Goal: Information Seeking & Learning: Compare options

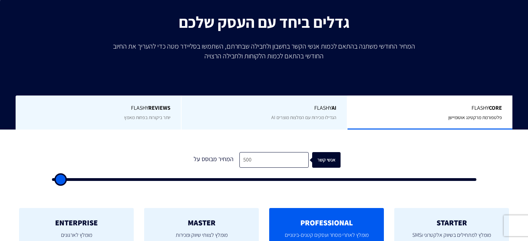
scroll to position [166, 0]
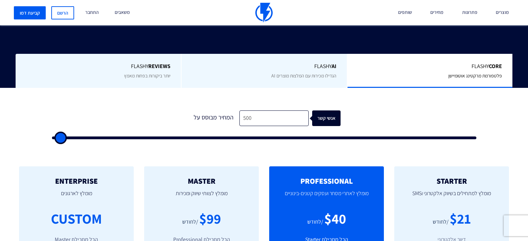
type input "1,000"
type input "1000"
type input "1,500"
type input "1500"
type input "2,500"
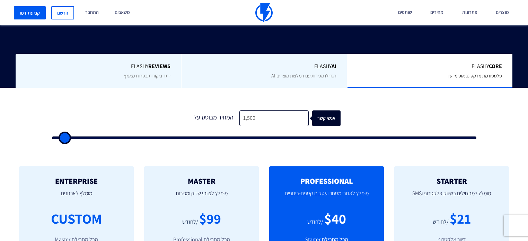
type input "2500"
type input "3,500"
type input "3500"
type input "4,000"
type input "4000"
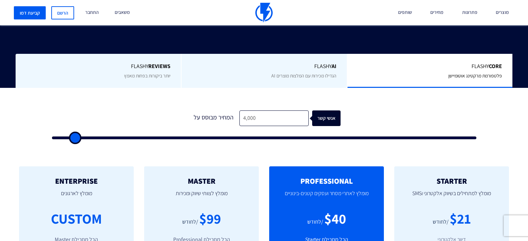
type input "4,500"
type input "4500"
type input "5,000"
type input "5000"
type input "6,000"
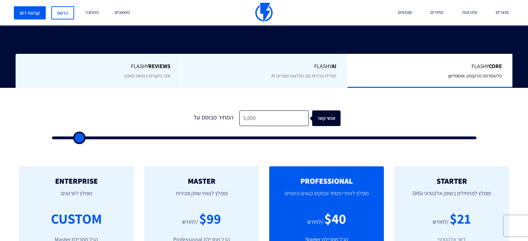
type input "6000"
type input "6,500"
type input "6500"
type input "7,000"
type input "7000"
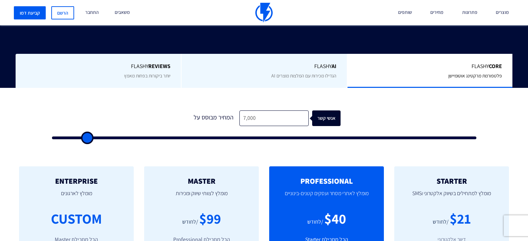
type input "8,000"
type input "8000"
type input "8,500"
type input "8500"
type input "10,500"
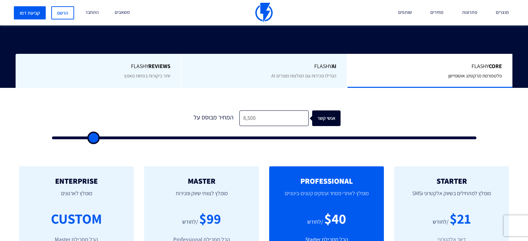
type input "10500"
type input "12,000"
type input "12000"
type input "13,000"
type input "13000"
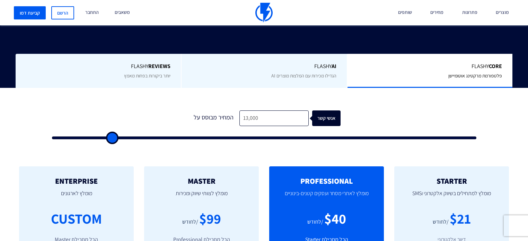
type input "14,000"
type input "14000"
type input "15,000"
type input "15000"
type input "17,000"
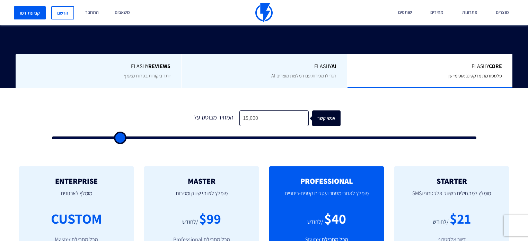
type input "17000"
type input "18,500"
type input "18500"
type input "25,000"
type input "25000"
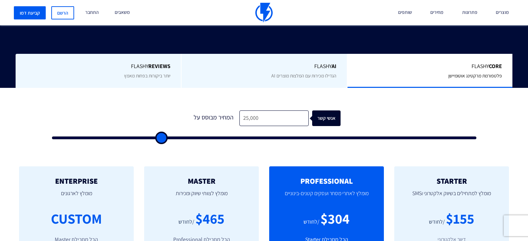
type input "27,500"
type input "27500"
type input "29,500"
type input "29500"
type input "32,000"
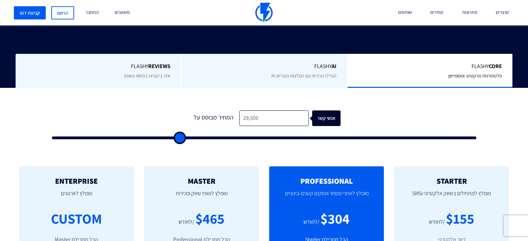
type input "32000"
type input "35,000"
type input "35000"
type input "38,500"
type input "38500"
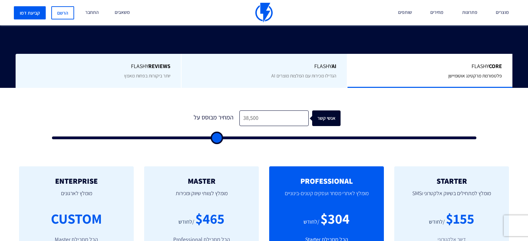
type input "45,000"
type input "45000"
type input "48,000"
type input "48000"
type input "51,500"
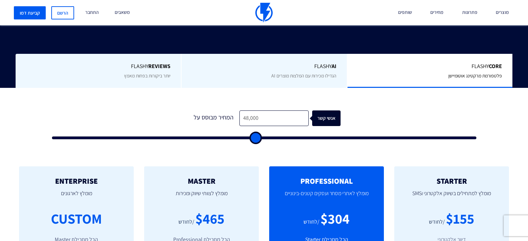
type input "51500"
type input "55,000"
type input "55000"
type input "59,500"
type input "59500"
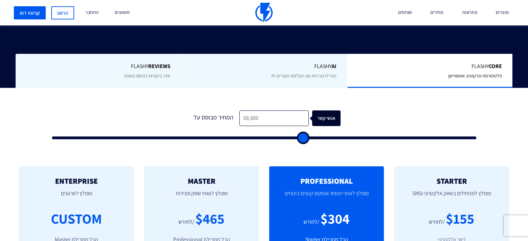
type input "63,500"
type input "63500"
type input "67,500"
type input "67500"
type input "72,000"
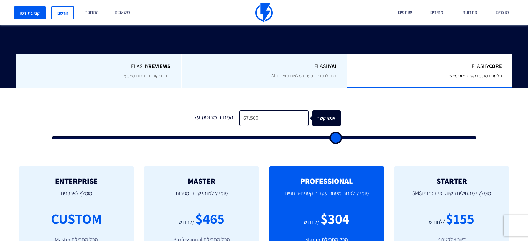
type input "72000"
type input "76,000"
type input "76000"
type input "81,000"
type input "81000"
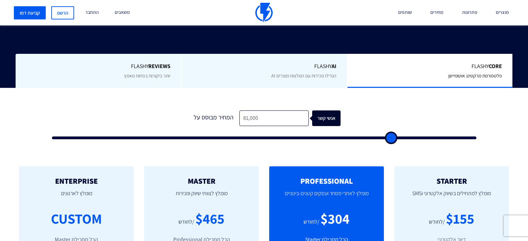
type input "85,000"
type input "85000"
type input "89,000"
type input "89000"
type input "92,000"
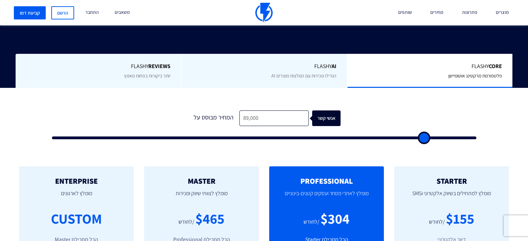
type input "92000"
type input "95,000"
type input "95000"
type input "97,500"
type input "97500"
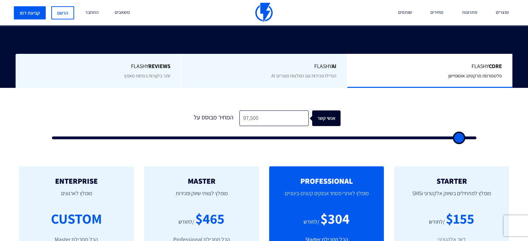
type input "99,000"
type input "99000"
type input "100,000"
type input "100000"
type input "96,000"
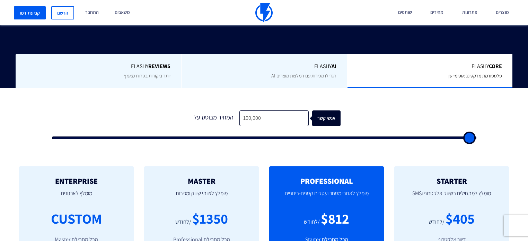
type input "96000"
type input "90,000"
type input "90000"
type input "83,000"
type input "83000"
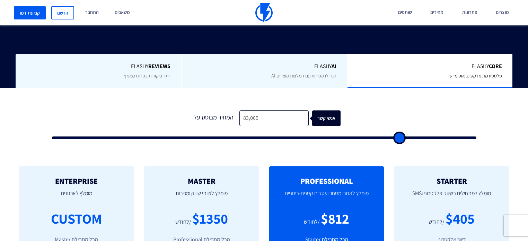
type input "77,000"
type input "77000"
type input "69,000"
type input "69000"
type input "62,000"
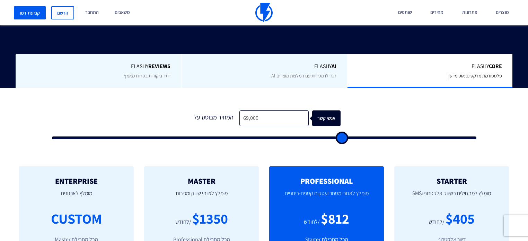
type input "62000"
type input "55,500"
type input "55500"
type input "49,000"
type input "49000"
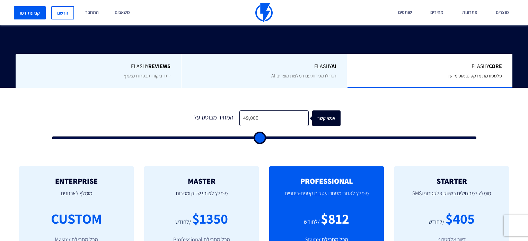
type input "43,000"
type input "43000"
type input "37,000"
type input "37000"
type input "28,000"
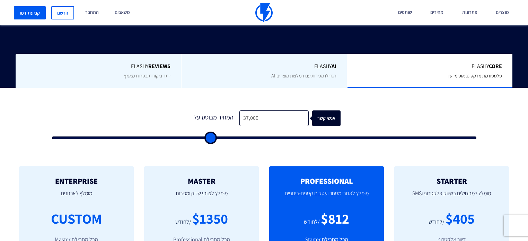
type input "28000"
type input "25,000"
type input "25000"
type input "22,000"
type input "22000"
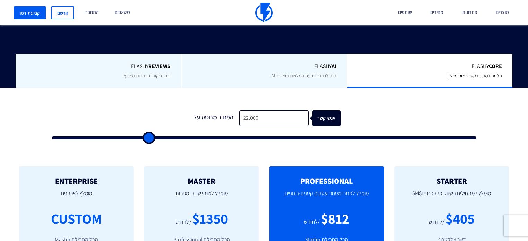
type input "14,000"
type input "14000"
type input "3,000"
type input "3000"
type input "1,000"
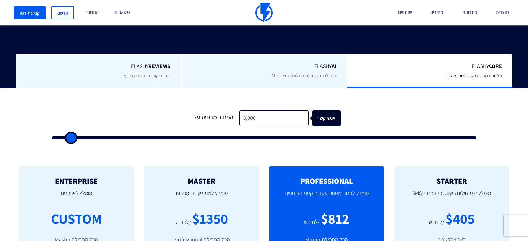
type input "1000"
type input "500"
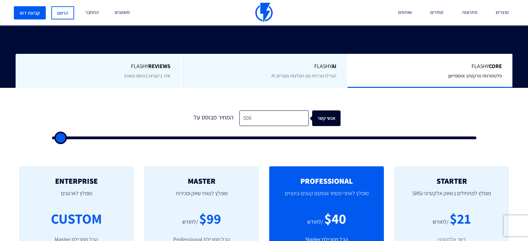
type input "500"
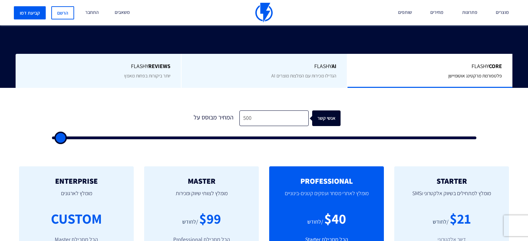
type input "500"
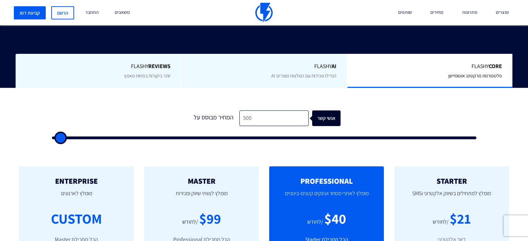
type input "500"
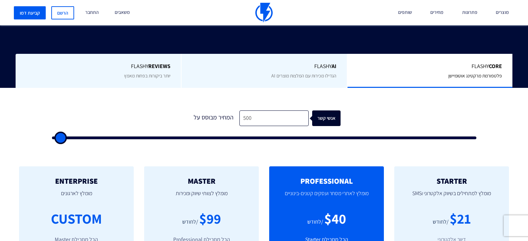
type input "500"
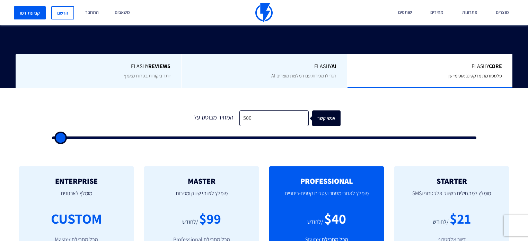
type input "500"
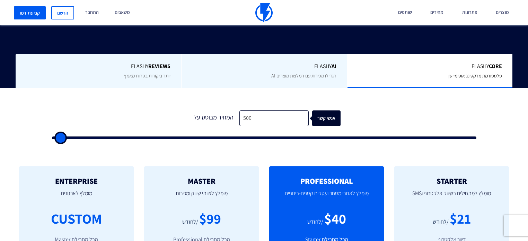
type input "500"
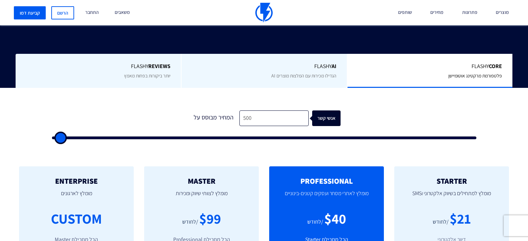
type input "500"
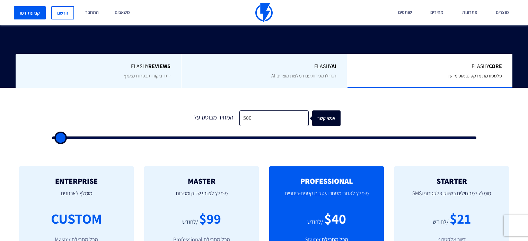
type input "500"
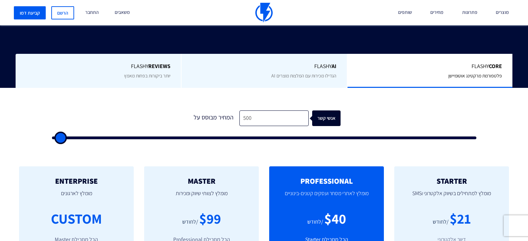
type input "500"
type input "2,000"
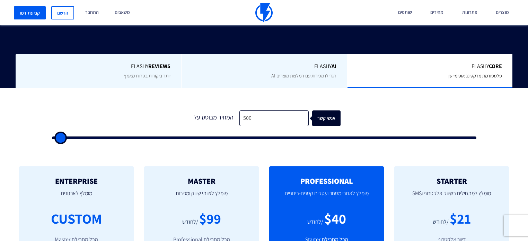
type input "2000"
type input "5,500"
type input "5500"
type input "9,500"
type input "9500"
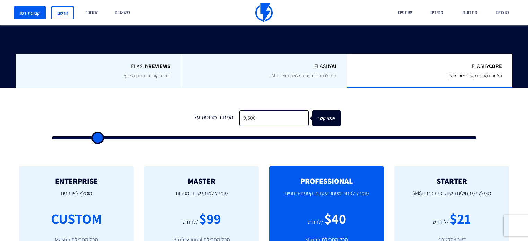
type input "18,500"
type input "18500"
type input "23,000"
type input "23000"
type input "26,000"
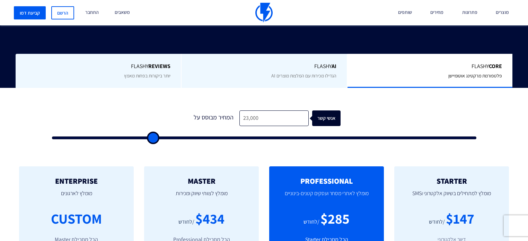
type input "26000"
type input "30,500"
type input "30500"
type input "38,500"
type input "38500"
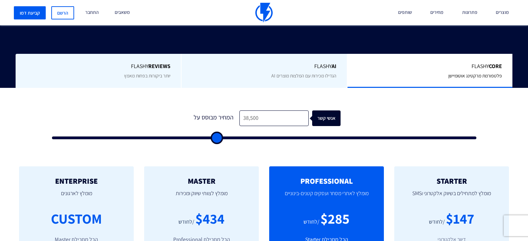
type input "42,500"
type input "42500"
type input "46,500"
type input "46500"
type input "49,500"
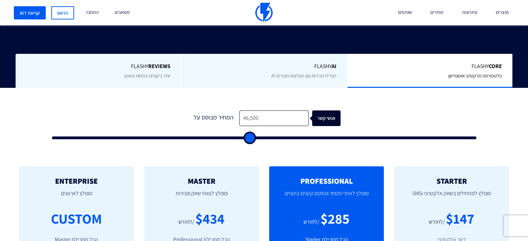
type input "49500"
type input "52,000"
type input "52000"
type input "56,500"
type input "56500"
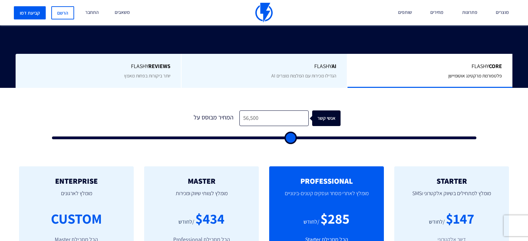
type input "58,000"
type input "58000"
type input "60,500"
type input "60500"
type input "61,500"
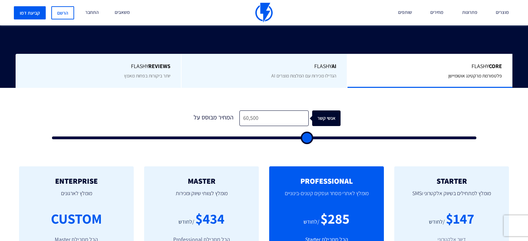
type input "61500"
type input "63,000"
type input "63000"
type input "65,000"
type input "65000"
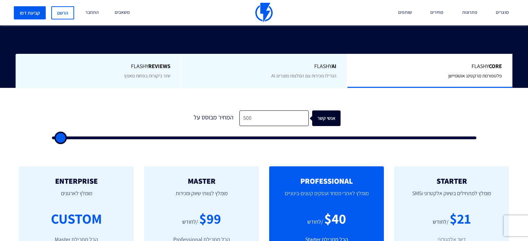
drag, startPoint x: 60, startPoint y: 126, endPoint x: -122, endPoint y: 132, distance: 182.5
click at [52, 136] on input "range" at bounding box center [264, 137] width 425 height 3
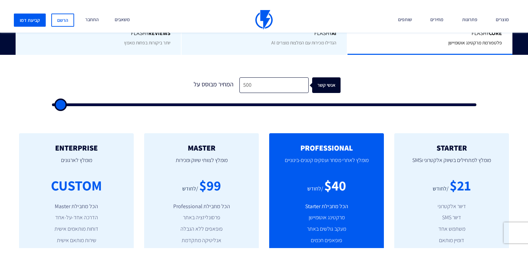
scroll to position [222, 0]
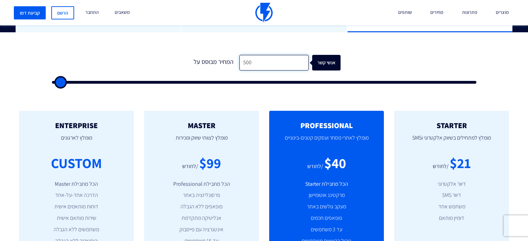
drag, startPoint x: 254, startPoint y: 47, endPoint x: 164, endPoint y: 43, distance: 89.6
click at [164, 55] on form "1 המחיר מבוסס על 500 אנשי קשר" at bounding box center [264, 69] width 425 height 29
click at [190, 70] on div "1 המחיר מבוסס על 500 אנשי קשר" at bounding box center [264, 66] width 439 height 59
drag, startPoint x: 253, startPoint y: 51, endPoint x: 200, endPoint y: 49, distance: 53.8
click at [200, 55] on div "המחיר מבוסס על 500 אנשי קשר" at bounding box center [264, 63] width 153 height 16
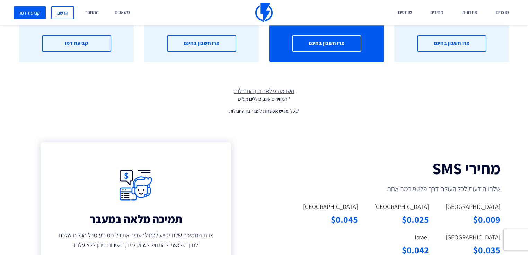
scroll to position [444, 0]
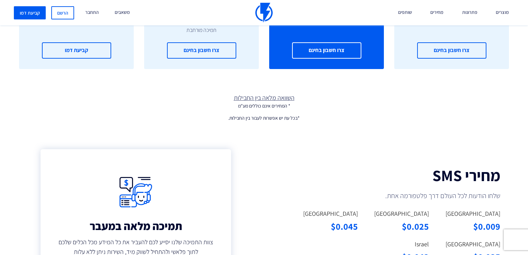
click at [252, 93] on link "השוואה מלאה בין החבילות" at bounding box center [264, 97] width 528 height 9
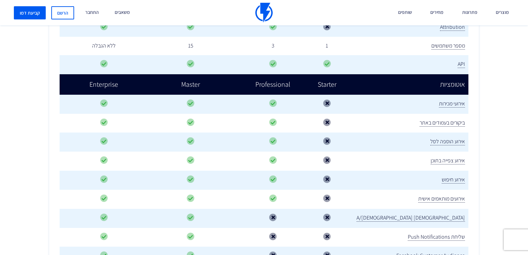
scroll to position [408, 0]
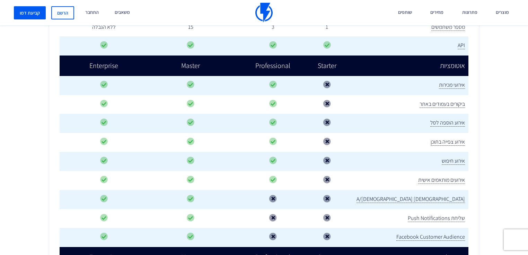
drag, startPoint x: 280, startPoint y: 67, endPoint x: 281, endPoint y: 96, distance: 28.8
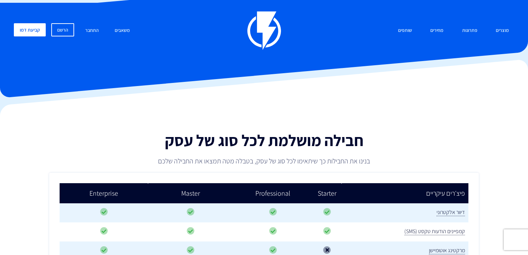
scroll to position [0, 0]
